Goal: Information Seeking & Learning: Learn about a topic

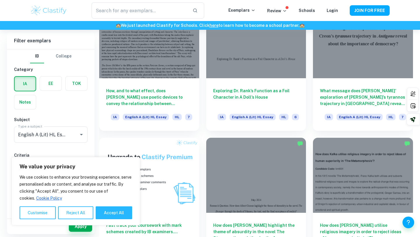
scroll to position [331, 0]
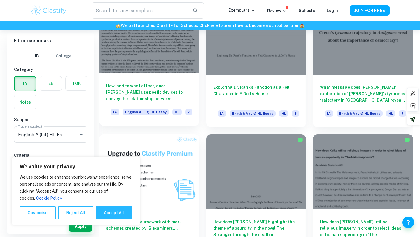
click at [176, 96] on h6 "How, and to what effect, does [PERSON_NAME] use poetic devices to convey the re…" at bounding box center [149, 91] width 86 height 19
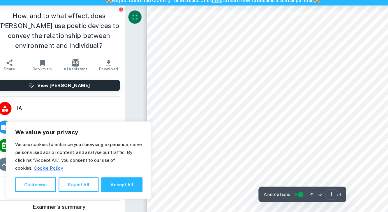
scroll to position [10, 0]
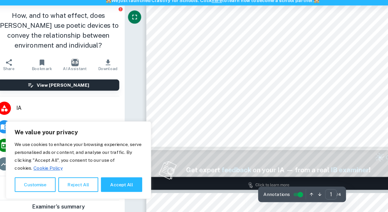
type input "2"
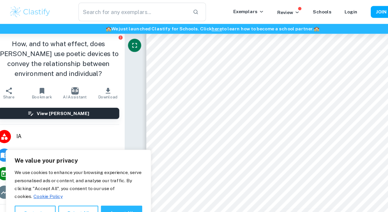
scroll to position [419, 0]
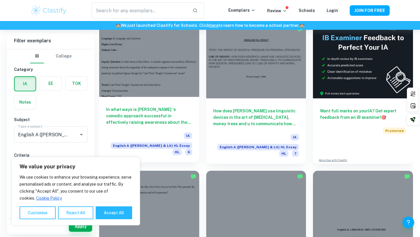
scroll to position [174, 0]
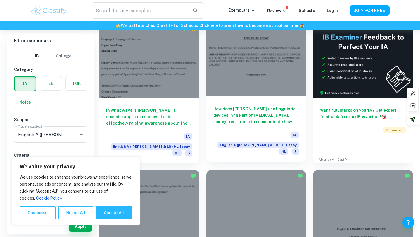
click at [228, 121] on h6 "How does Kendrick Lamar use linguistic devices in the art of peer pressure, mon…" at bounding box center [256, 114] width 86 height 19
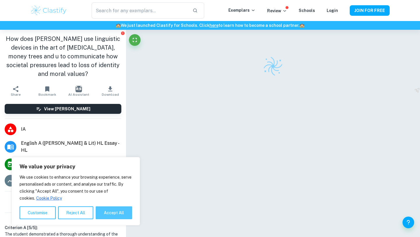
click at [109, 212] on button "Accept All" at bounding box center [114, 212] width 36 height 13
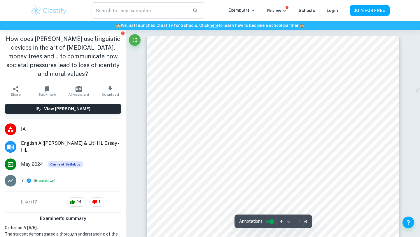
checkbox input "true"
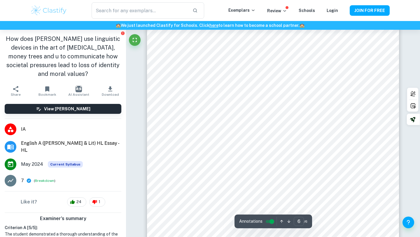
scroll to position [2035, 0]
type input "1"
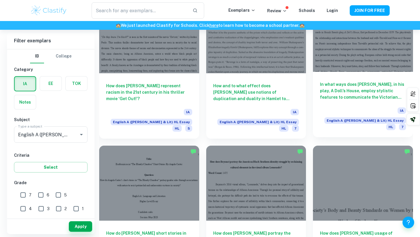
scroll to position [787, 0]
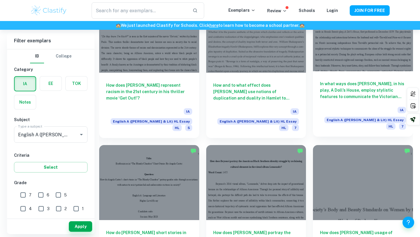
click at [363, 80] on h6 "In what ways does Henrik Ibsen, in his play, A Doll’s House, employ stylistic f…" at bounding box center [363, 89] width 86 height 19
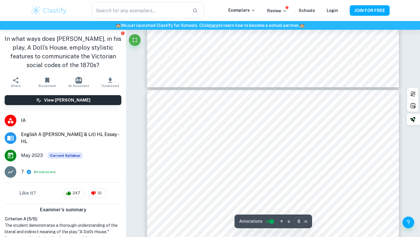
scroll to position [1709, 0]
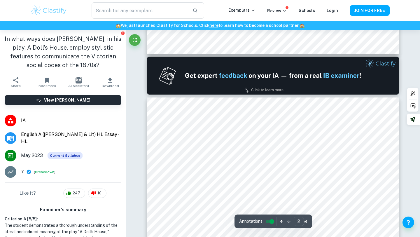
type input "1"
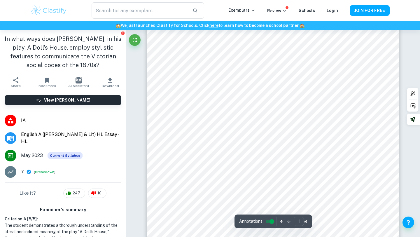
scroll to position [0, 0]
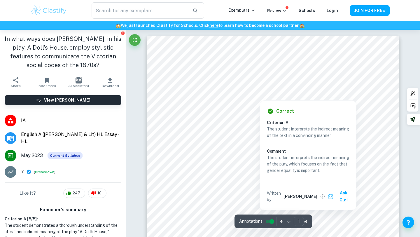
click at [296, 96] on div at bounding box center [259, 96] width 136 height 6
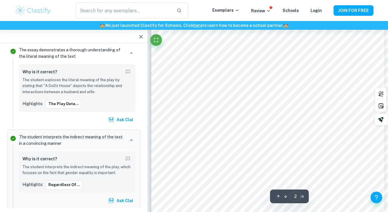
scroll to position [386, 0]
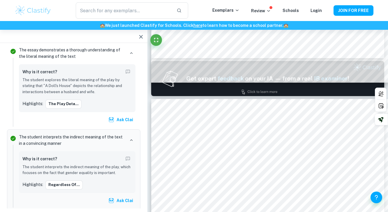
type input "1"
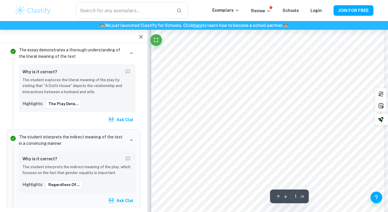
scroll to position [0, 0]
